Goal: Information Seeking & Learning: Learn about a topic

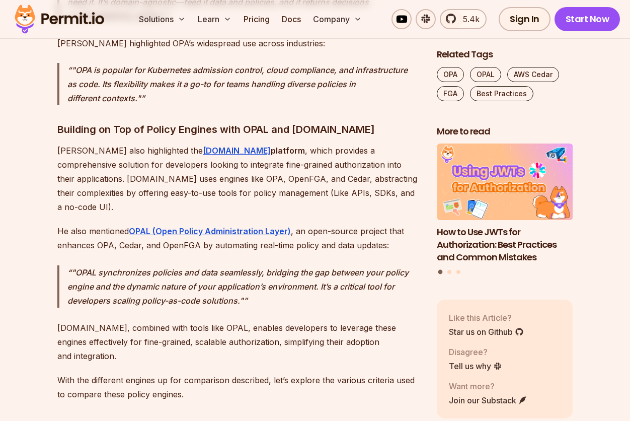
scroll to position [2319, 0]
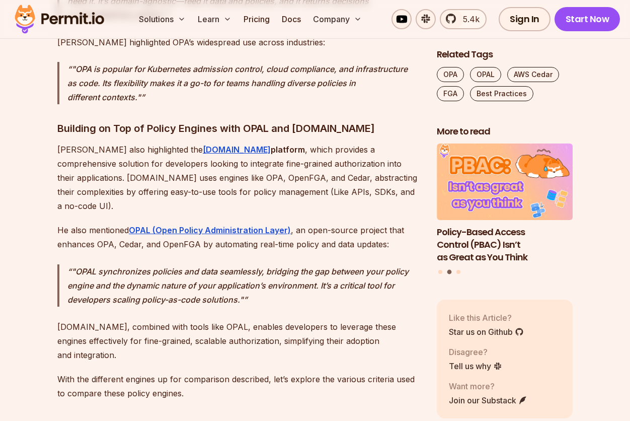
click at [268, 372] on p "With the different engines up for comparison described, let’s explore the vario…" at bounding box center [238, 386] width 363 height 28
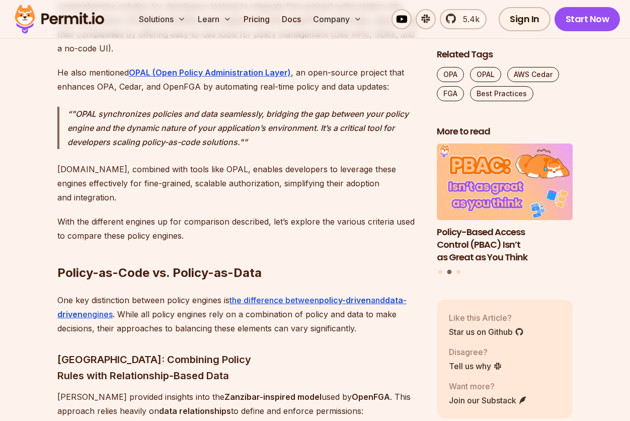
scroll to position [2477, 0]
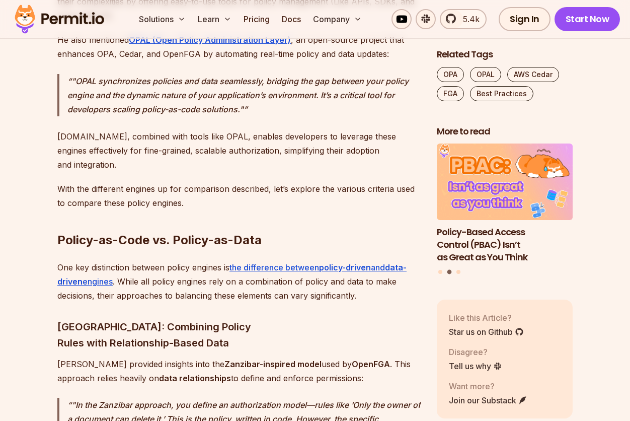
scroll to position [2512, 0]
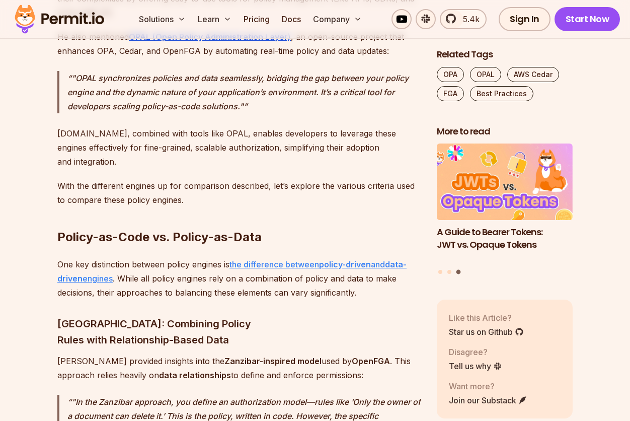
click at [245, 259] on link "the difference between policy-driven and data-driven engines" at bounding box center [231, 271] width 349 height 24
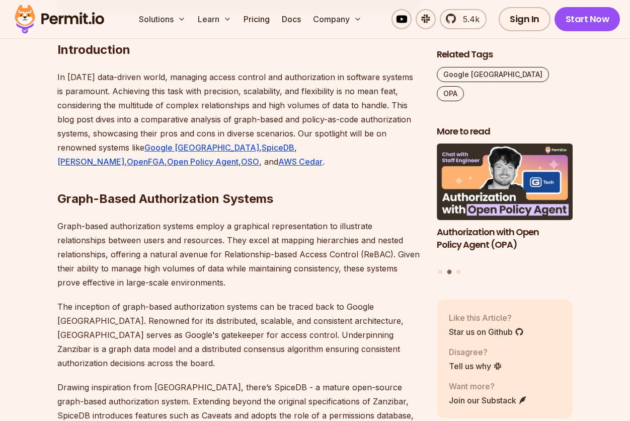
scroll to position [627, 0]
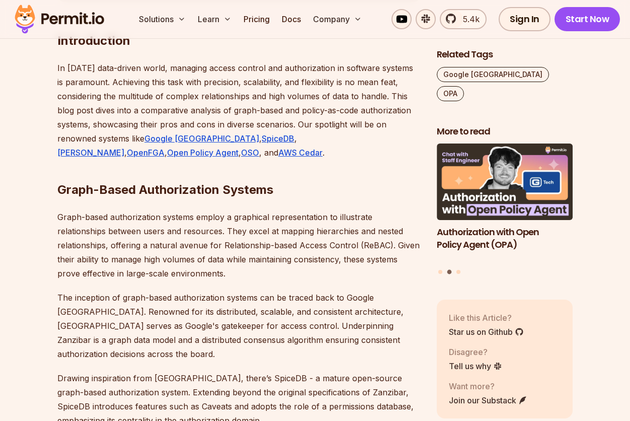
click at [250, 166] on h2 "Graph-Based Authorization Systems" at bounding box center [238, 169] width 363 height 56
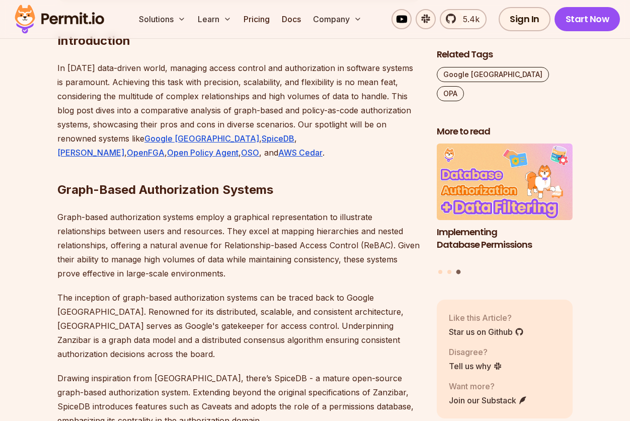
click at [140, 181] on h2 "Graph-Based Authorization Systems" at bounding box center [238, 169] width 363 height 56
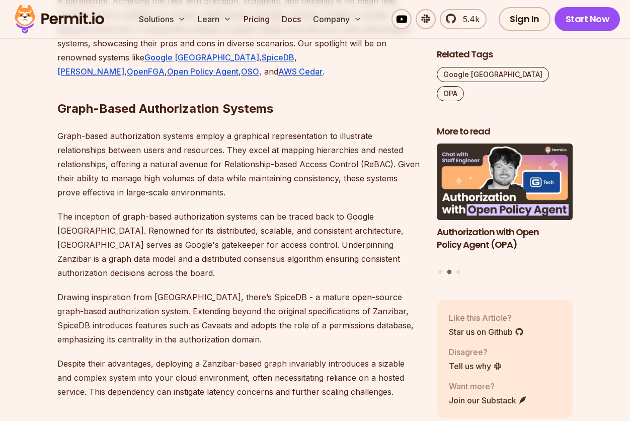
scroll to position [712, 0]
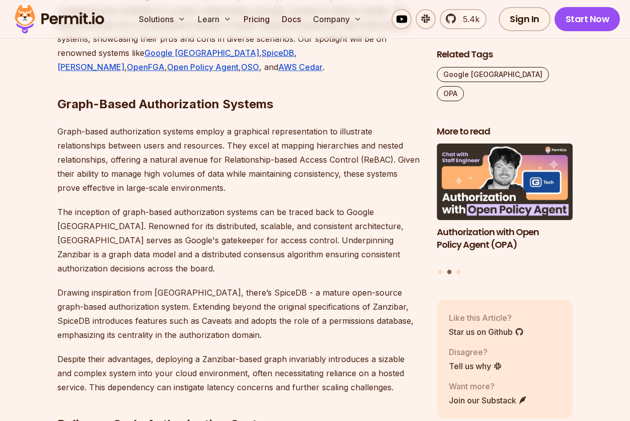
click at [191, 176] on p "Graph-based authorization systems employ a graphical representation to illustra…" at bounding box center [238, 159] width 363 height 70
click at [281, 189] on p "Graph-based authorization systems employ a graphical representation to illustra…" at bounding box center [238, 159] width 363 height 70
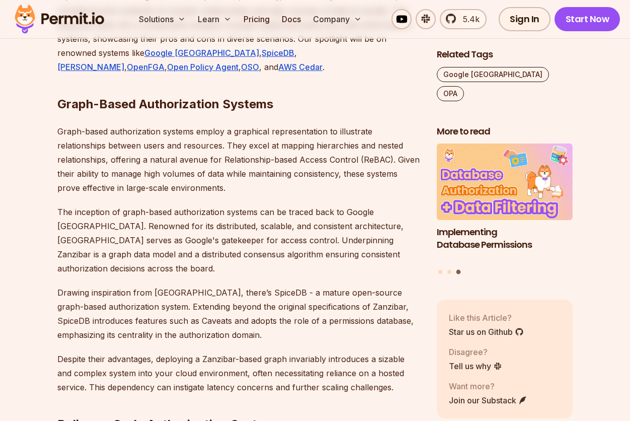
click at [340, 185] on p "Graph-based authorization systems employ a graphical representation to illustra…" at bounding box center [238, 159] width 363 height 70
click at [228, 187] on p "Graph-based authorization systems employ a graphical representation to illustra…" at bounding box center [238, 159] width 363 height 70
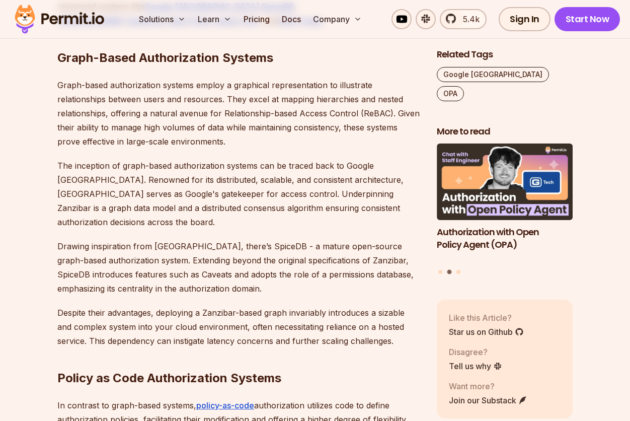
scroll to position [767, 0]
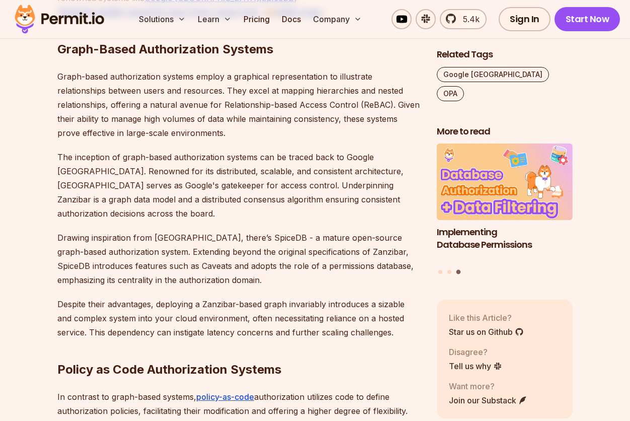
click at [317, 135] on p "Graph-based authorization systems employ a graphical representation to illustra…" at bounding box center [238, 104] width 363 height 70
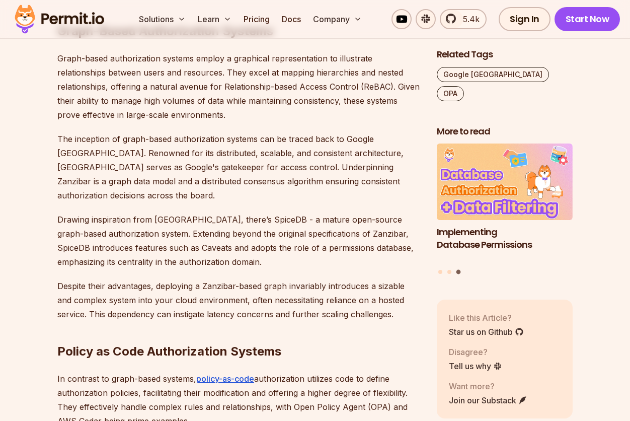
scroll to position [788, 0]
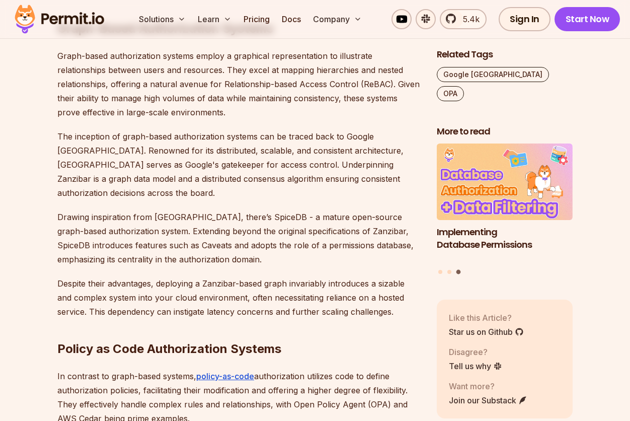
click at [314, 111] on p "Graph-based authorization systems employ a graphical representation to illustra…" at bounding box center [238, 84] width 363 height 70
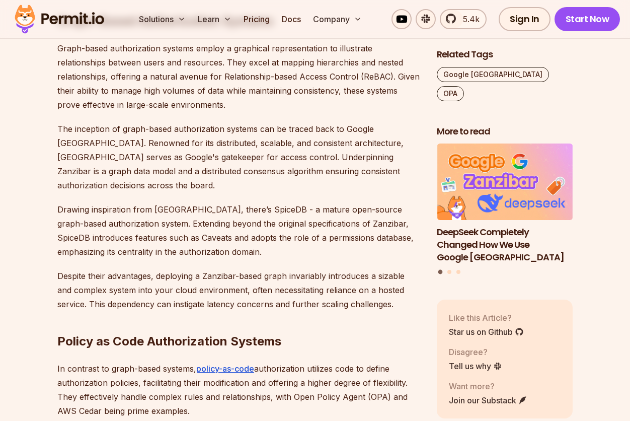
scroll to position [801, 0]
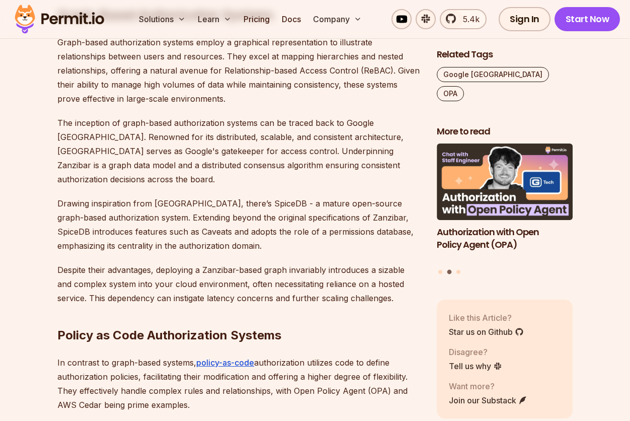
click at [210, 196] on p "Drawing inspiration from [GEOGRAPHIC_DATA], there’s SpiceDB - a mature open-sou…" at bounding box center [238, 224] width 363 height 56
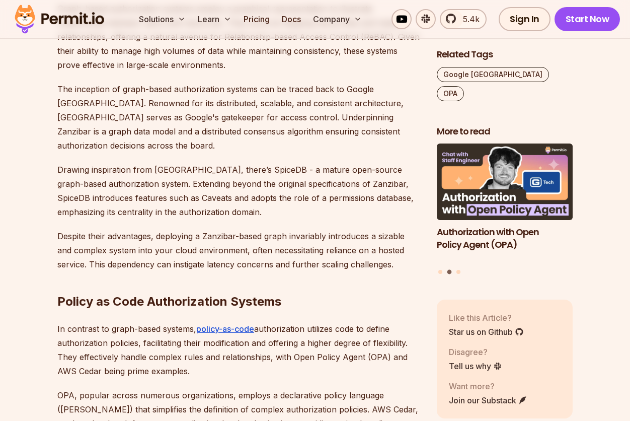
scroll to position [843, 0]
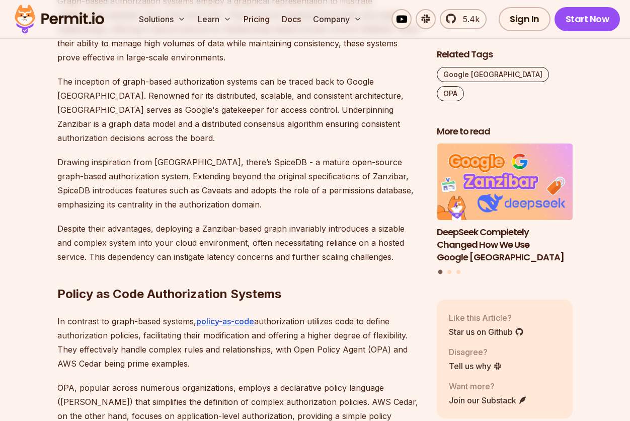
click at [310, 221] on p "Despite their advantages, deploying a Zanzibar-based graph invariably introduce…" at bounding box center [238, 242] width 363 height 42
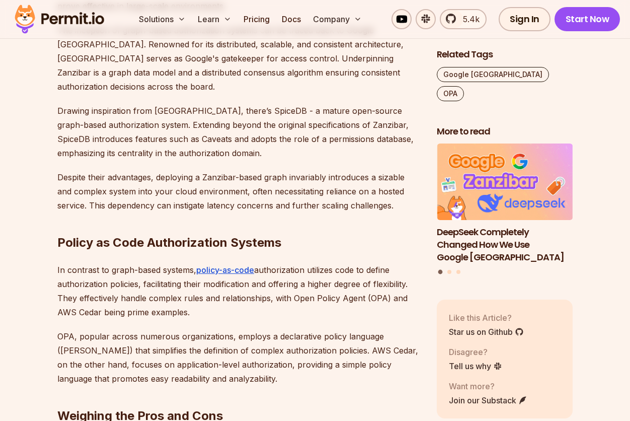
scroll to position [898, 0]
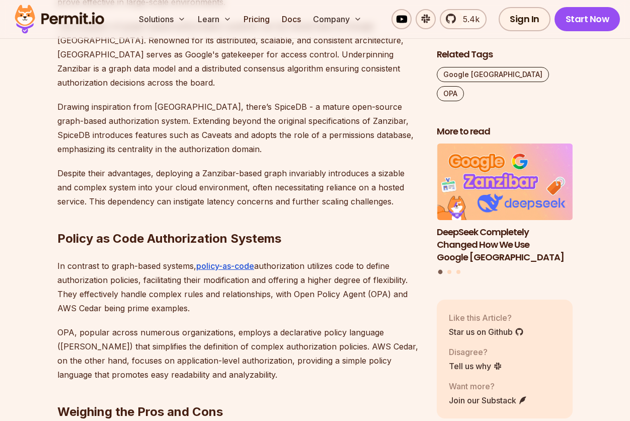
click at [304, 202] on h2 "Policy as Code Authorization Systems" at bounding box center [238, 218] width 363 height 56
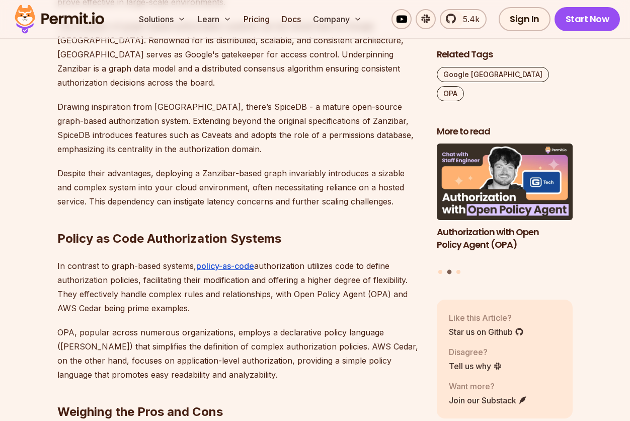
click at [264, 192] on p "Despite their advantages, deploying a Zanzibar-based graph invariably introduce…" at bounding box center [238, 187] width 363 height 42
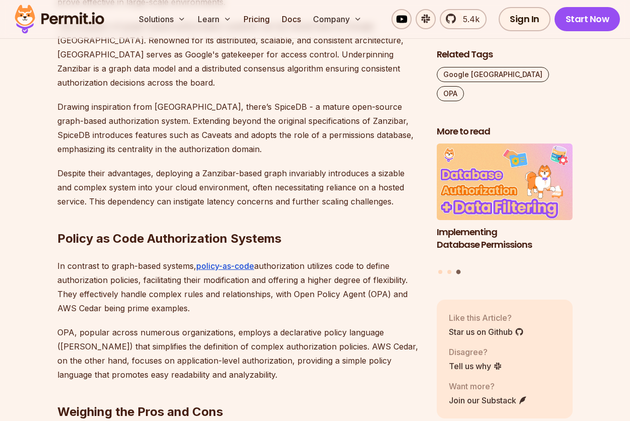
click at [96, 137] on p "Drawing inspiration from [GEOGRAPHIC_DATA], there’s SpiceDB - a mature open-sou…" at bounding box center [238, 128] width 363 height 56
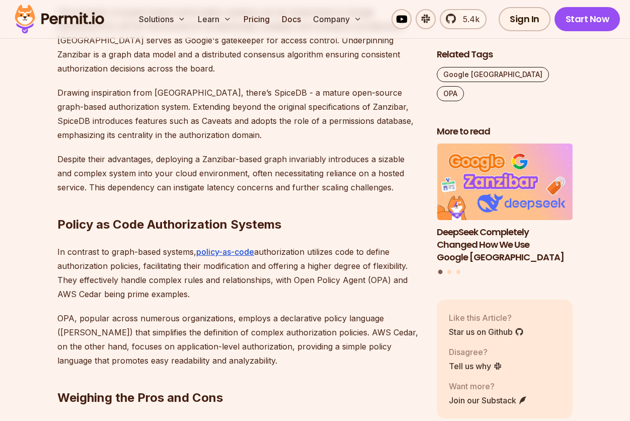
scroll to position [918, 0]
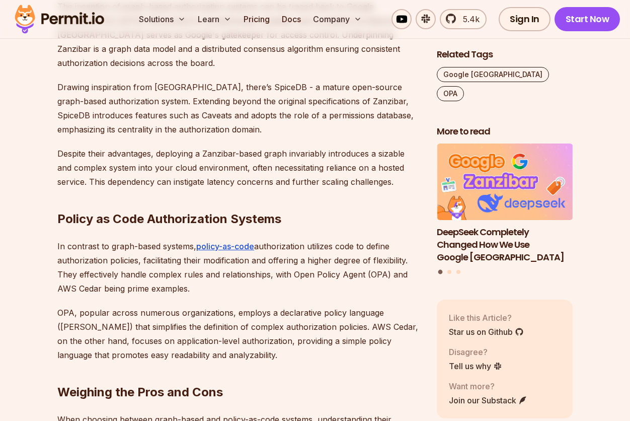
click at [353, 187] on h2 "Policy as Code Authorization Systems" at bounding box center [238, 199] width 363 height 56
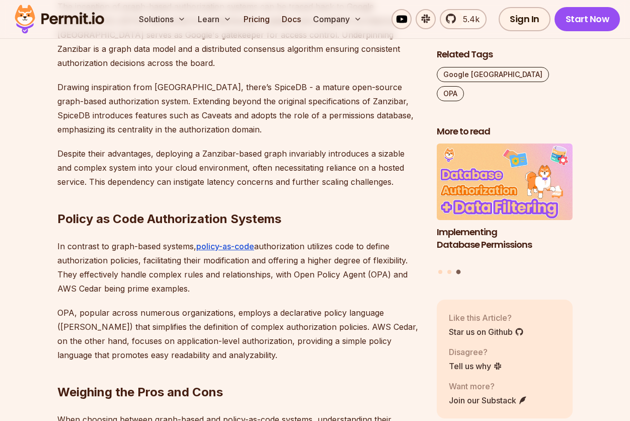
click at [353, 187] on h2 "Policy as Code Authorization Systems" at bounding box center [238, 199] width 363 height 56
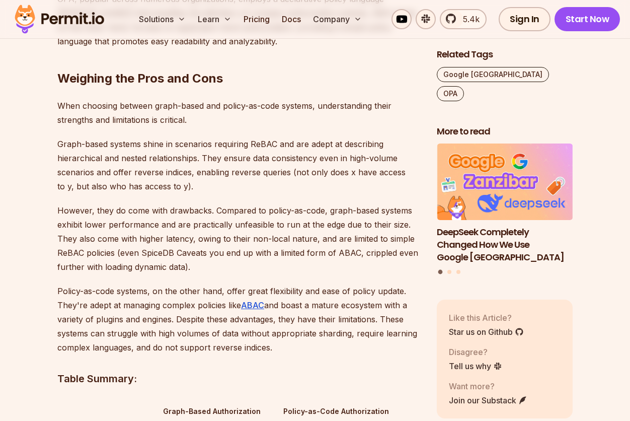
scroll to position [1227, 0]
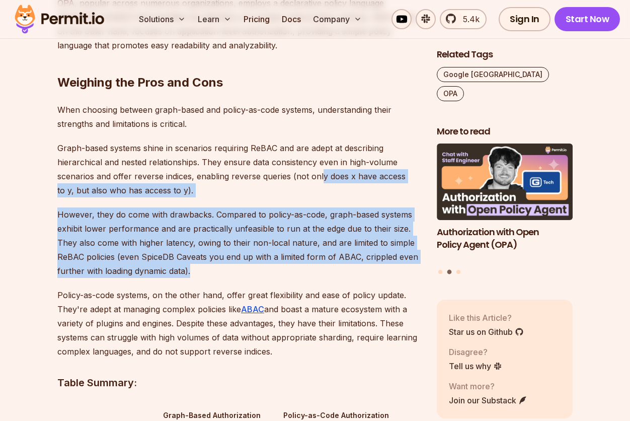
drag, startPoint x: 321, startPoint y: 261, endPoint x: 321, endPoint y: 159, distance: 102.2
click at [321, 159] on p "Graph-based systems shine in scenarios requiring ReBAC and are adept at describ…" at bounding box center [238, 169] width 363 height 56
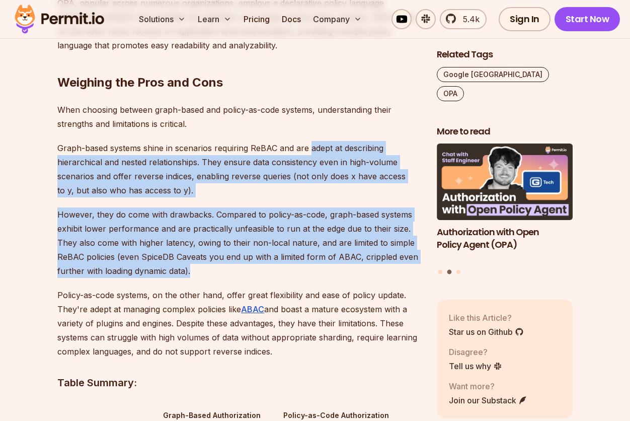
drag, startPoint x: 310, startPoint y: 257, endPoint x: 310, endPoint y: 134, distance: 122.8
click at [310, 141] on p "Graph-based systems shine in scenarios requiring ReBAC and are adept at describ…" at bounding box center [238, 169] width 363 height 56
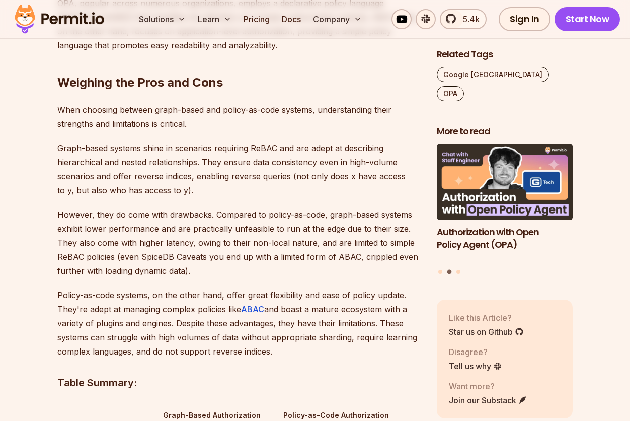
click at [309, 260] on p "However, they do come with drawbacks. Compared to policy-as-code, graph-based s…" at bounding box center [238, 242] width 363 height 70
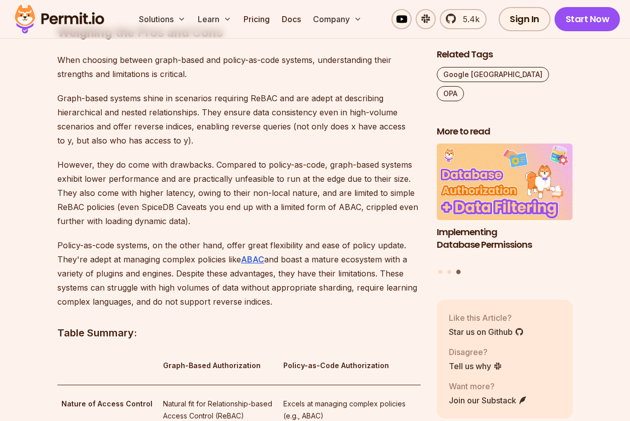
scroll to position [1285, 0]
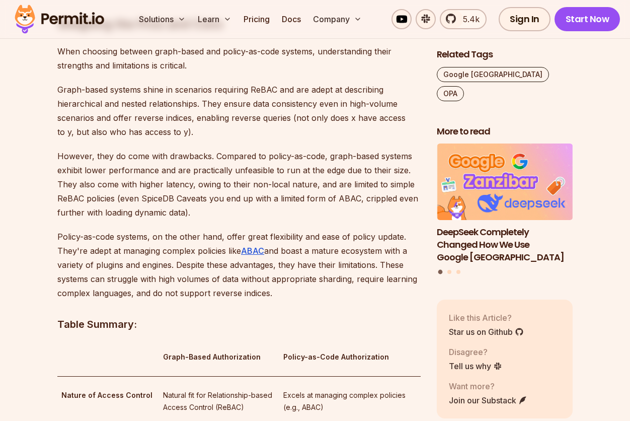
click at [260, 123] on p "Graph-based systems shine in scenarios requiring ReBAC and are adept at describ…" at bounding box center [238, 111] width 363 height 56
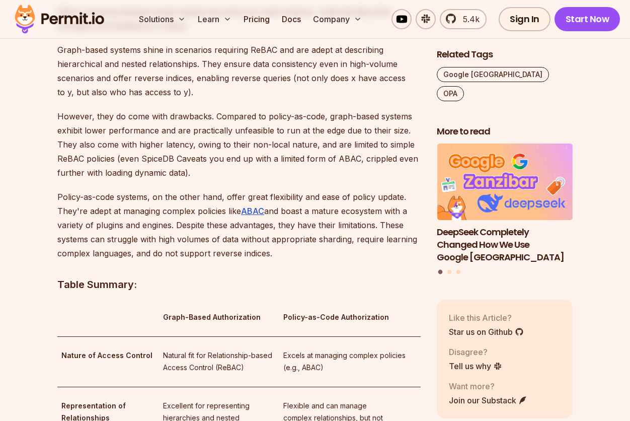
scroll to position [1328, 0]
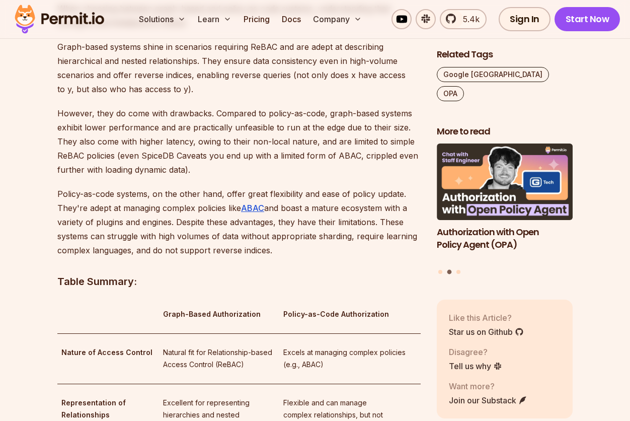
click at [352, 155] on p "However, they do come with drawbacks. Compared to policy-as-code, graph-based s…" at bounding box center [238, 141] width 363 height 70
click at [236, 156] on p "However, they do come with drawbacks. Compared to policy-as-code, graph-based s…" at bounding box center [238, 141] width 363 height 70
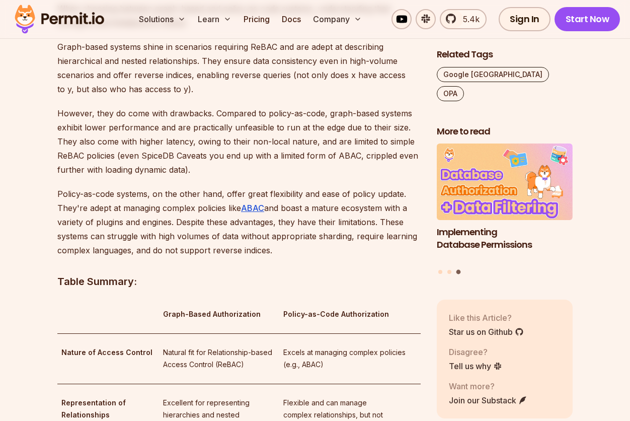
click at [376, 154] on p "However, they do come with drawbacks. Compared to policy-as-code, graph-based s…" at bounding box center [238, 141] width 363 height 70
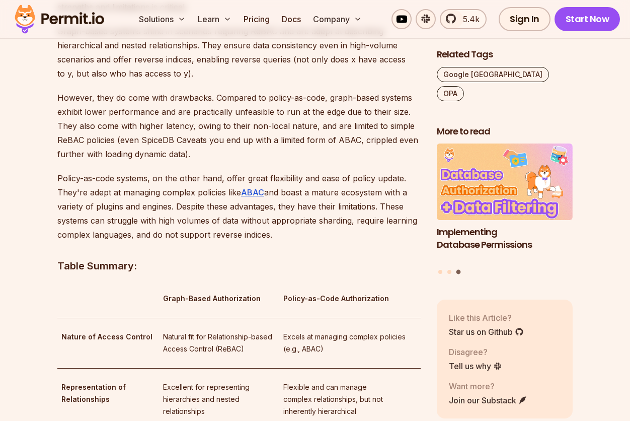
scroll to position [1346, 0]
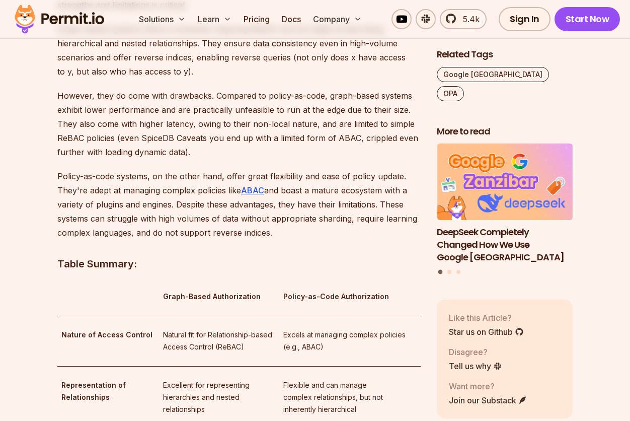
click at [262, 141] on p "However, they do come with drawbacks. Compared to policy-as-code, graph-based s…" at bounding box center [238, 124] width 363 height 70
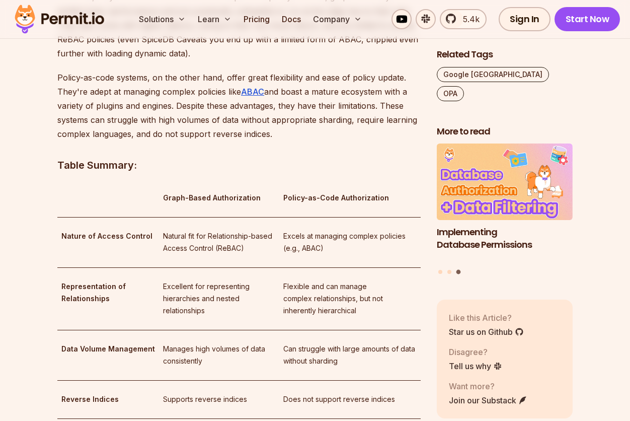
scroll to position [1447, 0]
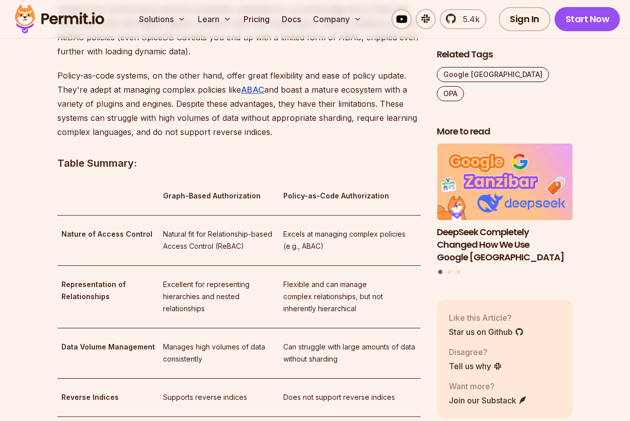
click at [314, 155] on h3 "Table Summary:" at bounding box center [238, 163] width 363 height 16
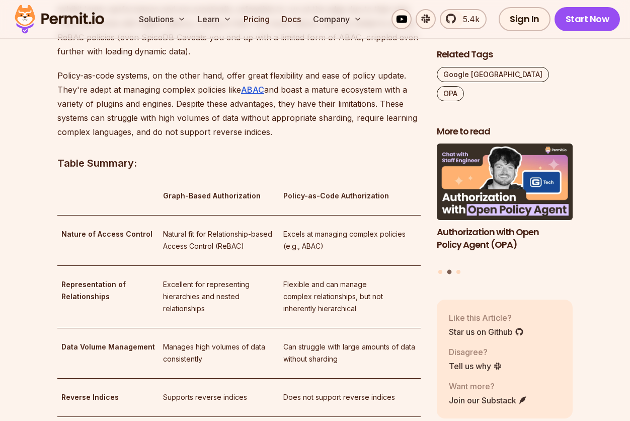
click at [326, 118] on p "Policy-as-code systems, on the other hand, offer great flexibility and ease of …" at bounding box center [238, 103] width 363 height 70
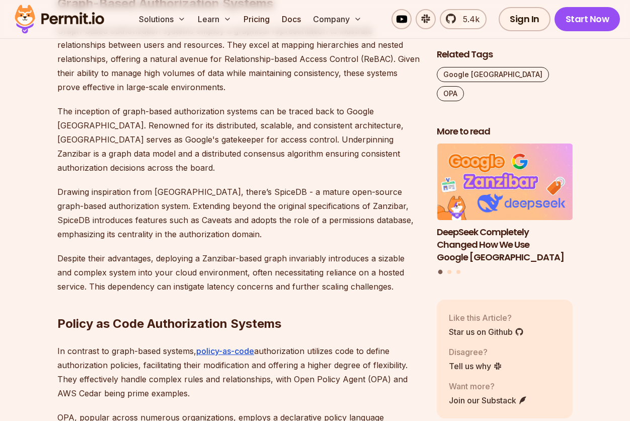
scroll to position [814, 0]
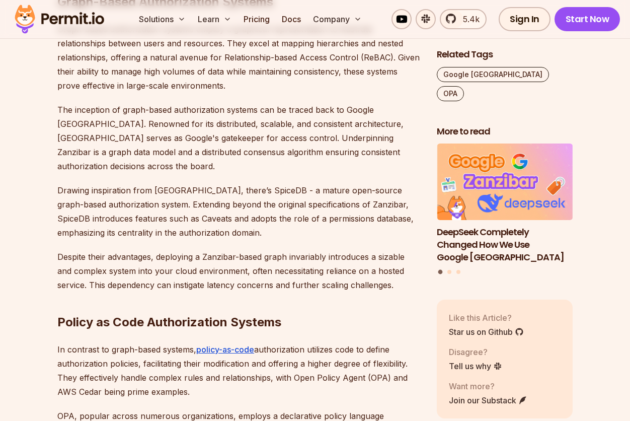
click at [301, 250] on p "Despite their advantages, deploying a Zanzibar-based graph invariably introduce…" at bounding box center [238, 271] width 363 height 42
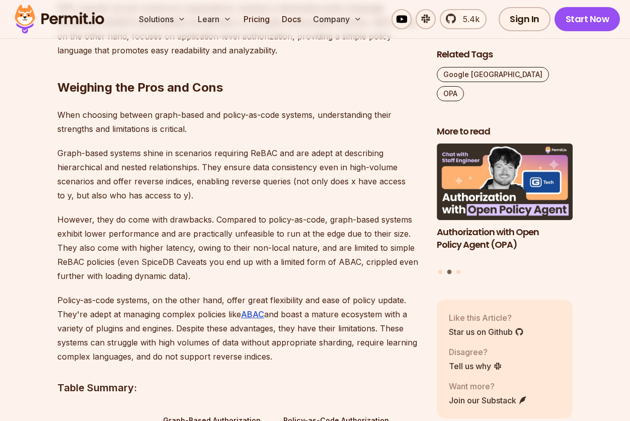
scroll to position [1227, 0]
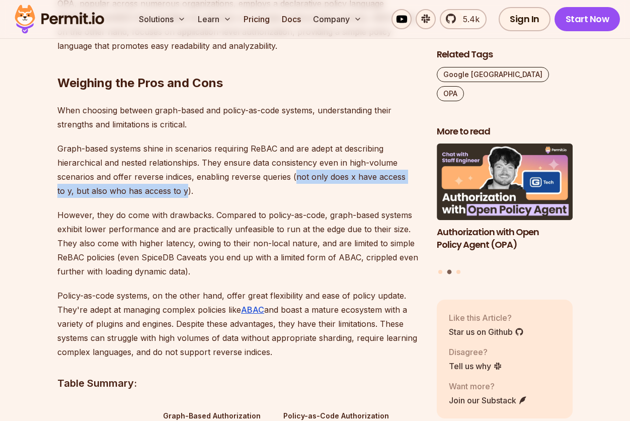
drag, startPoint x: 295, startPoint y: 161, endPoint x: 185, endPoint y: 171, distance: 110.7
click at [185, 171] on p "Graph-based systems shine in scenarios requiring ReBAC and are adept at describ…" at bounding box center [238, 169] width 363 height 56
copy p "not only does x have access to y, but also who has access to y"
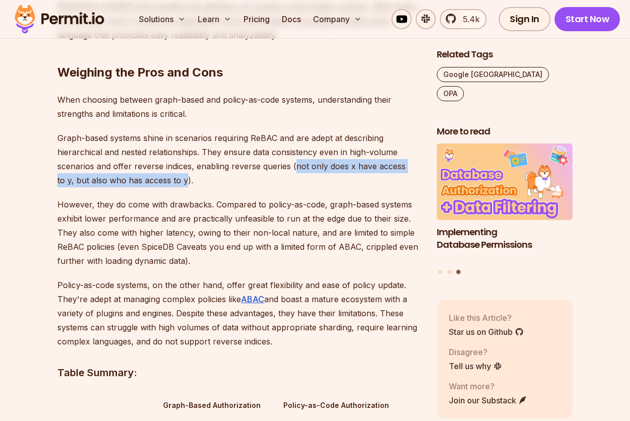
scroll to position [1239, 0]
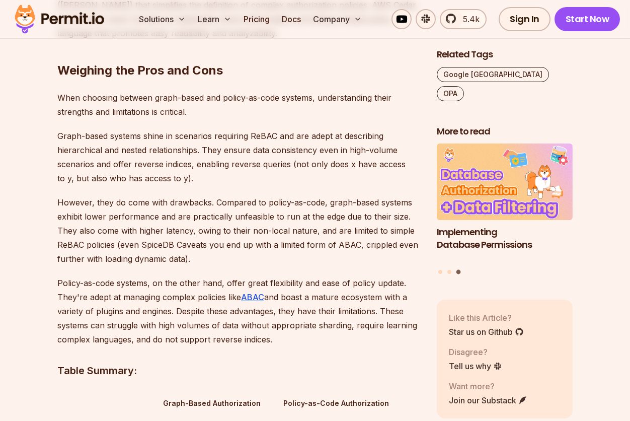
click at [242, 195] on p "However, they do come with drawbacks. Compared to policy-as-code, graph-based s…" at bounding box center [238, 230] width 363 height 70
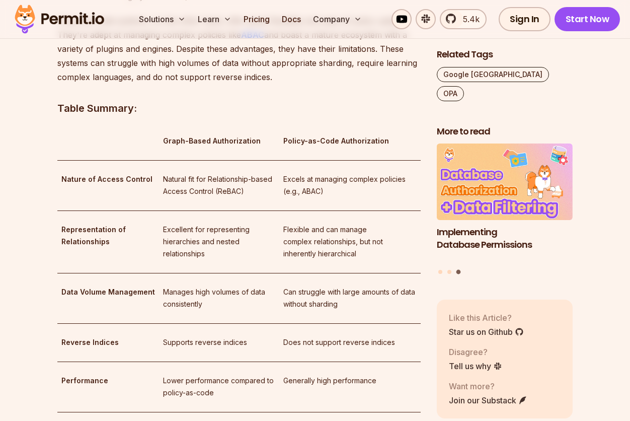
scroll to position [1497, 0]
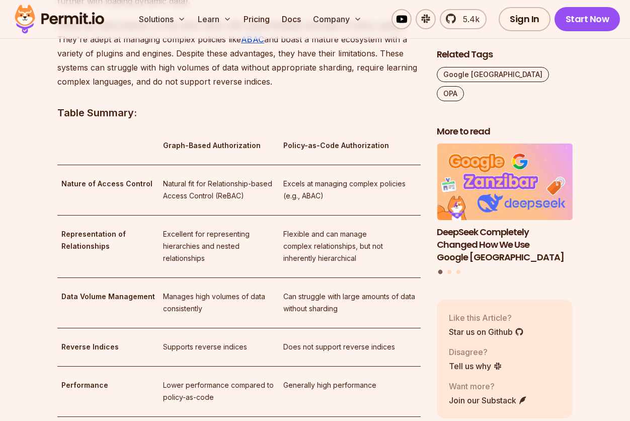
click at [224, 215] on td "Excellent for representing hierarchies and nested relationships" at bounding box center [219, 246] width 120 height 62
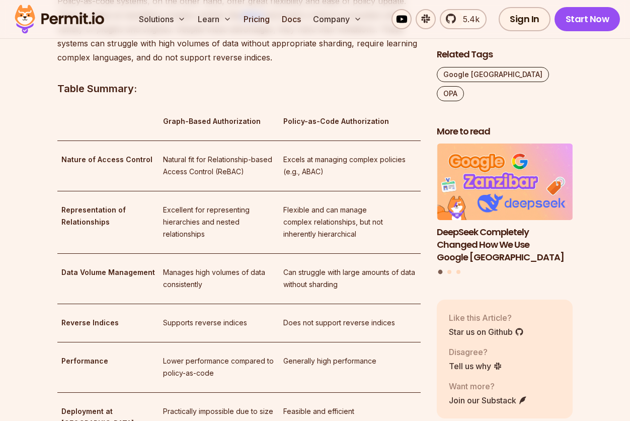
scroll to position [1534, 0]
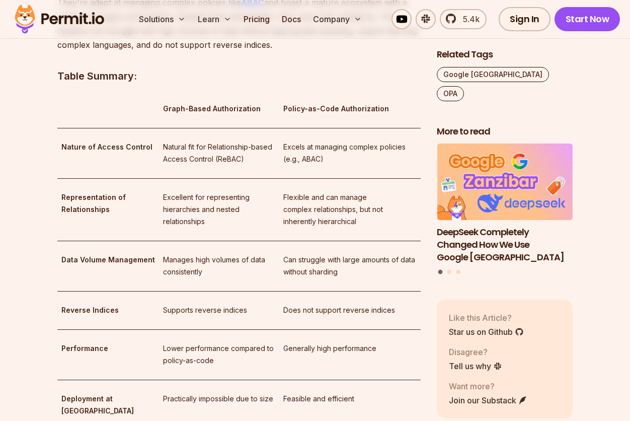
click at [249, 201] on p "Excellent for representing hierarchies and nested relationships" at bounding box center [219, 209] width 112 height 36
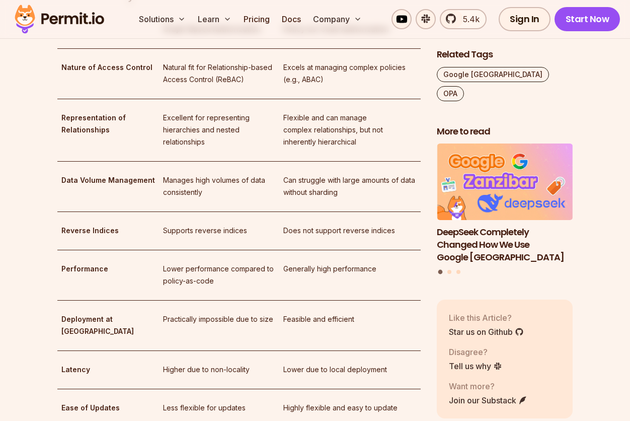
scroll to position [1614, 0]
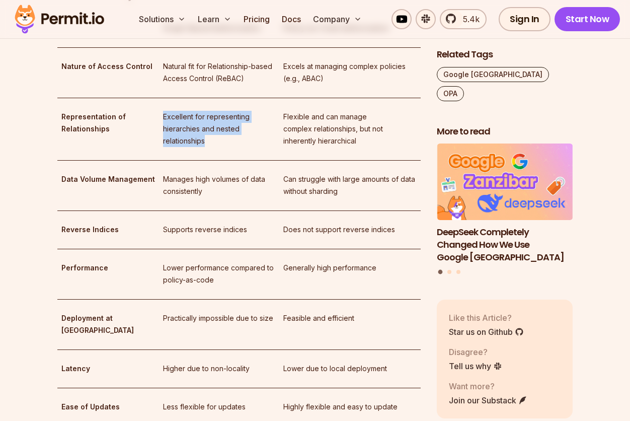
drag, startPoint x: 205, startPoint y: 127, endPoint x: 156, endPoint y: 92, distance: 60.6
click at [159, 98] on td "Excellent for representing hierarchies and nested relationships" at bounding box center [219, 129] width 120 height 62
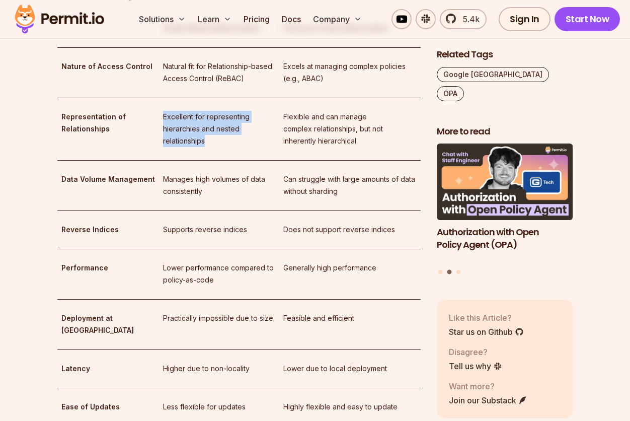
click at [159, 98] on td "Excellent for representing hierarchies and nested relationships" at bounding box center [219, 129] width 120 height 62
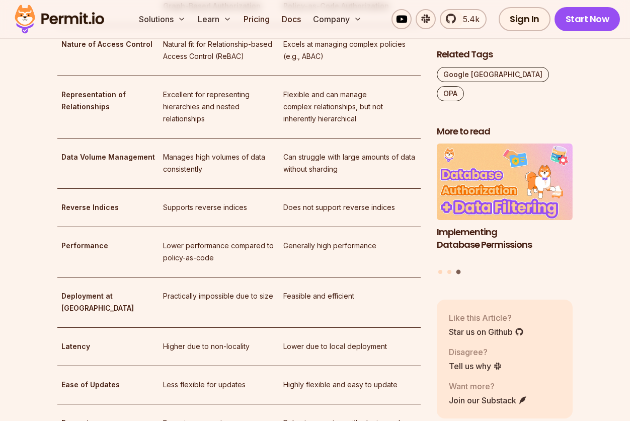
scroll to position [1632, 0]
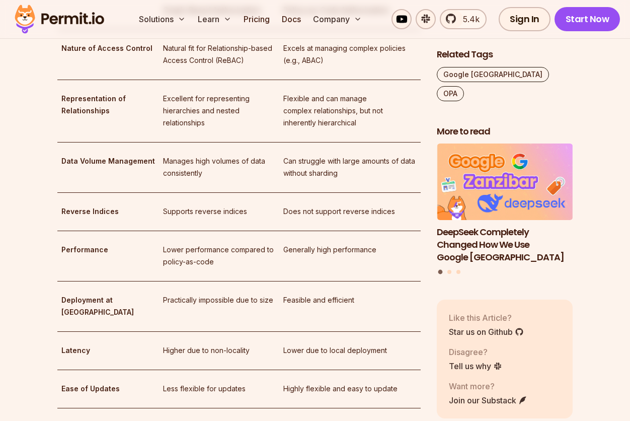
click at [323, 109] on p "Flexible and can manage complex relationships, but not inherently hierarchical" at bounding box center [350, 111] width 134 height 36
copy p "hierarchical"
click at [279, 281] on td "Feasible and efficient" at bounding box center [350, 306] width 142 height 50
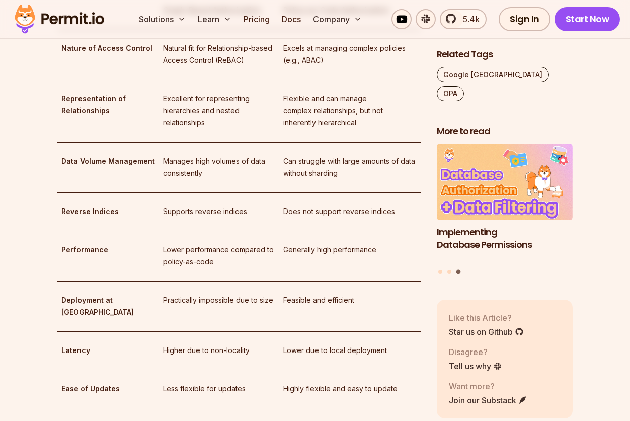
click at [279, 281] on td "Feasible and efficient" at bounding box center [350, 306] width 142 height 50
click at [255, 294] on p "Practically impossible due to size" at bounding box center [219, 300] width 112 height 12
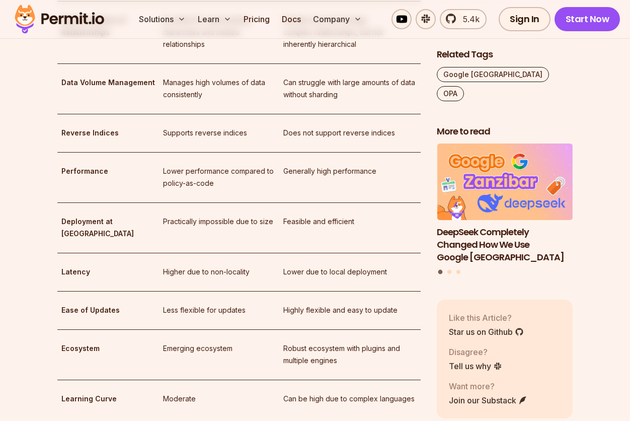
scroll to position [1721, 0]
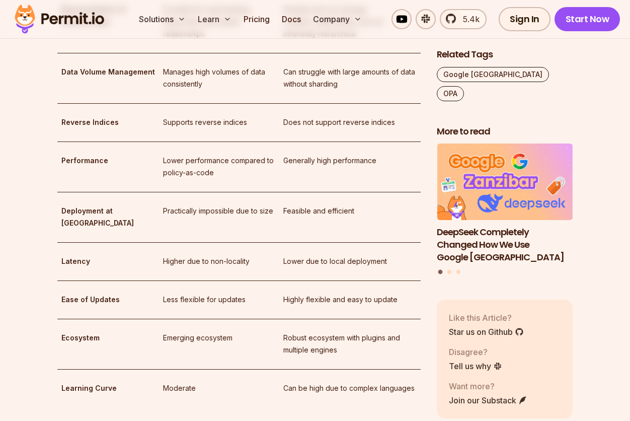
click at [224, 158] on p "Lower performance compared to policy-as-code" at bounding box center [219, 167] width 112 height 24
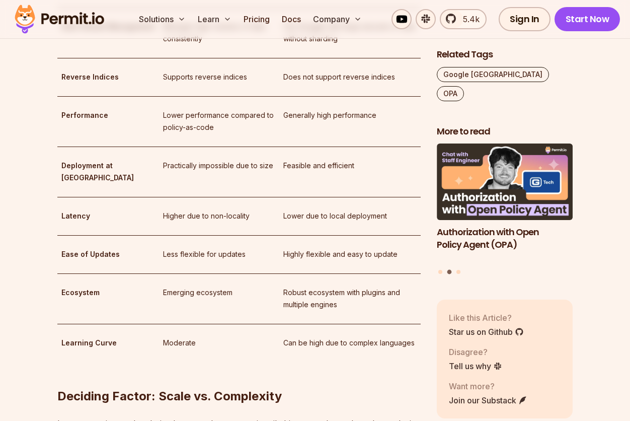
scroll to position [1782, 0]
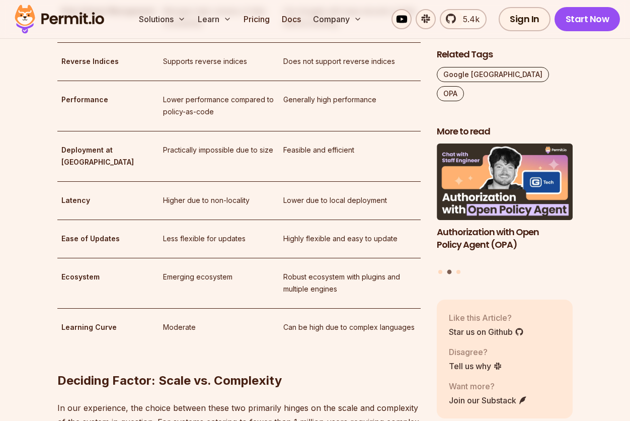
click at [163, 144] on p "Practically impossible due to size" at bounding box center [219, 150] width 112 height 12
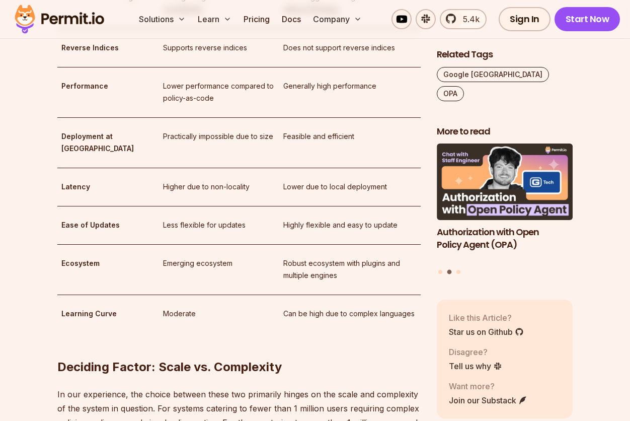
scroll to position [1803, 0]
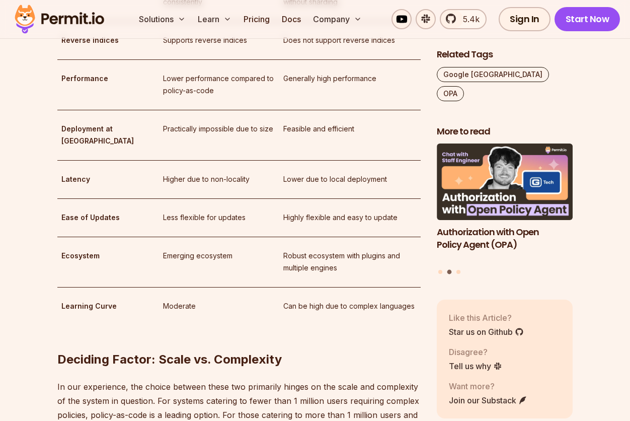
click at [187, 160] on td "Higher due to non-locality" at bounding box center [219, 179] width 120 height 38
click at [248, 202] on td "Less flexible for updates" at bounding box center [219, 217] width 120 height 38
